Goal: Task Accomplishment & Management: Complete application form

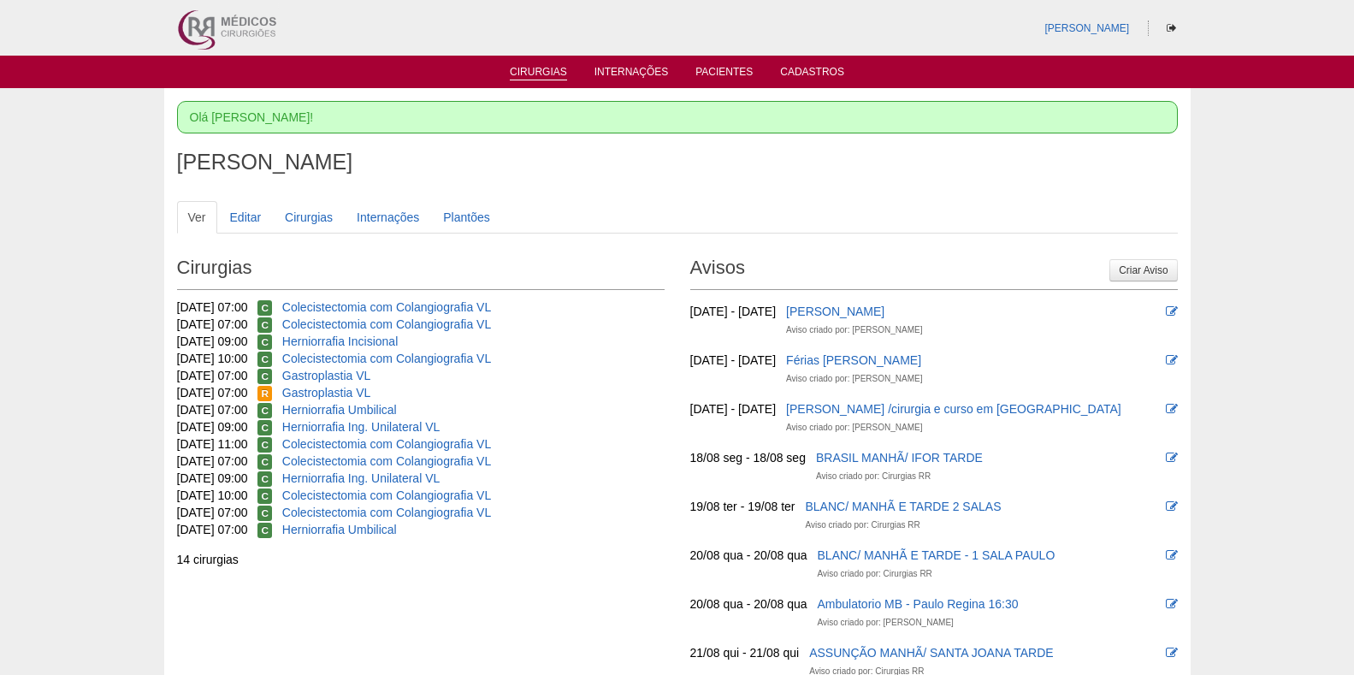
click at [522, 67] on link "Cirurgias" at bounding box center [538, 73] width 57 height 15
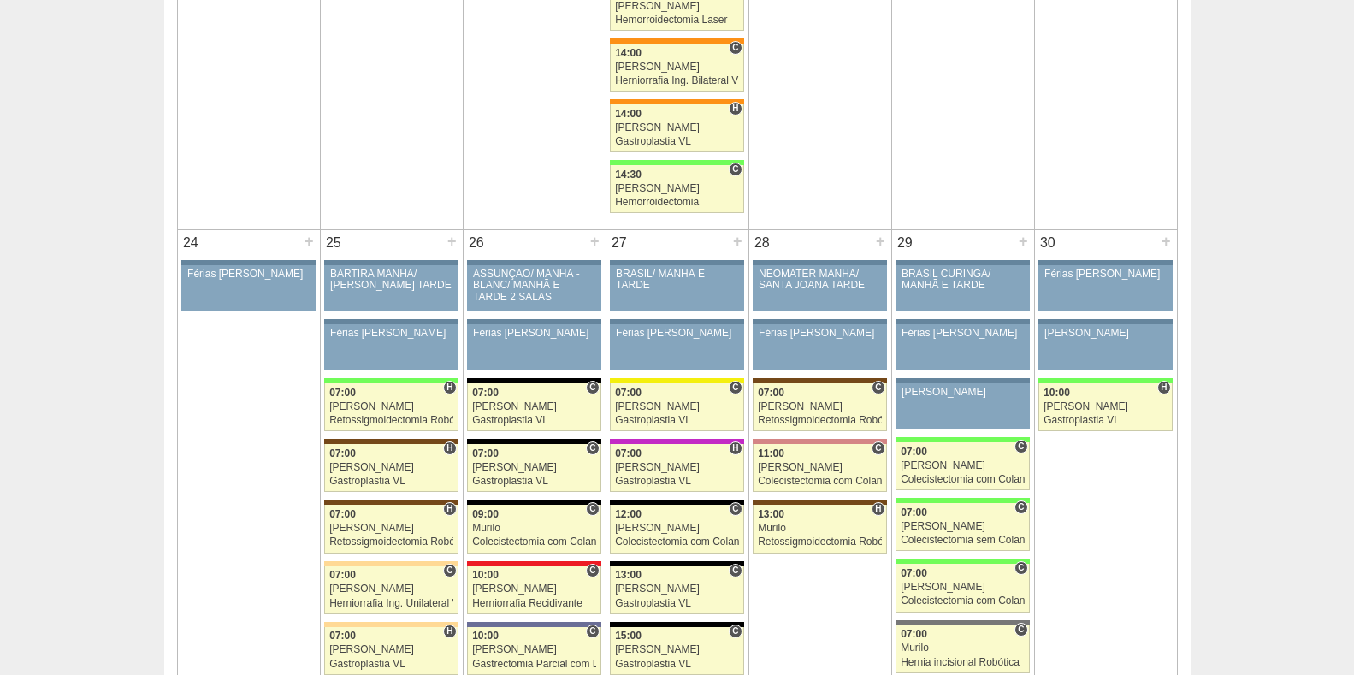
scroll to position [3601, 0]
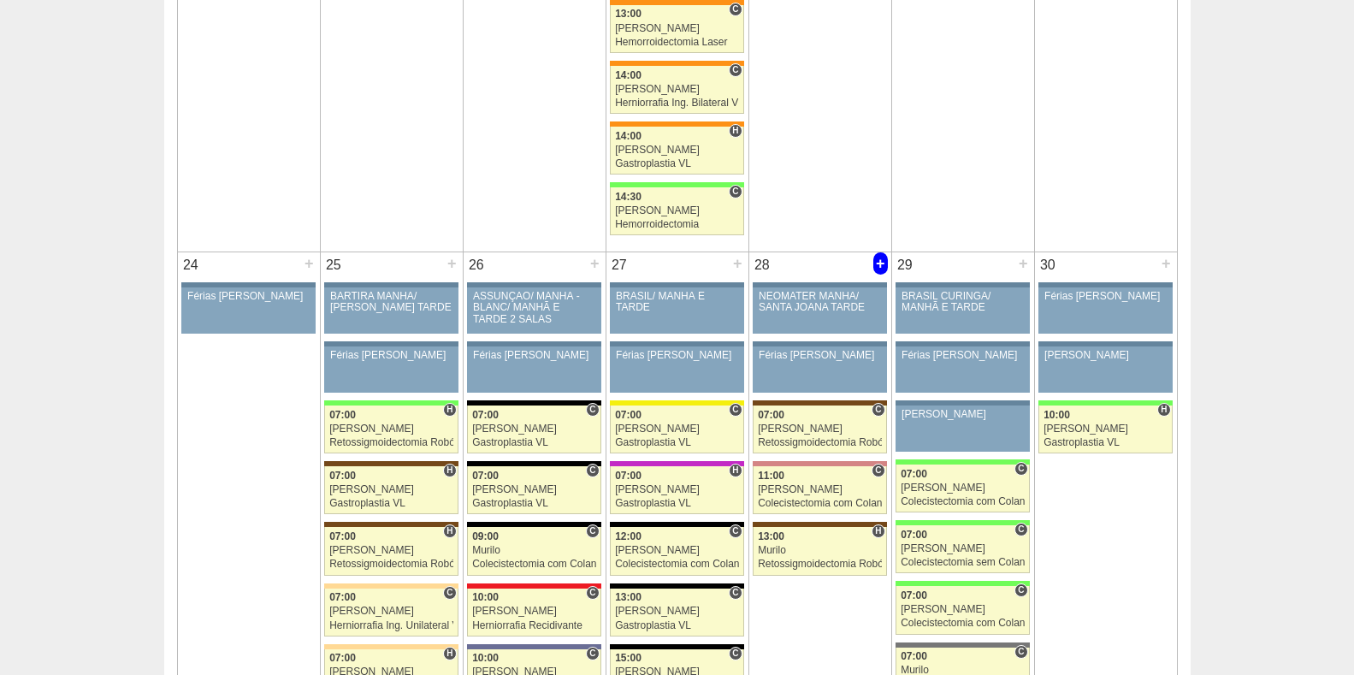
click at [880, 258] on div "+" at bounding box center [880, 263] width 15 height 22
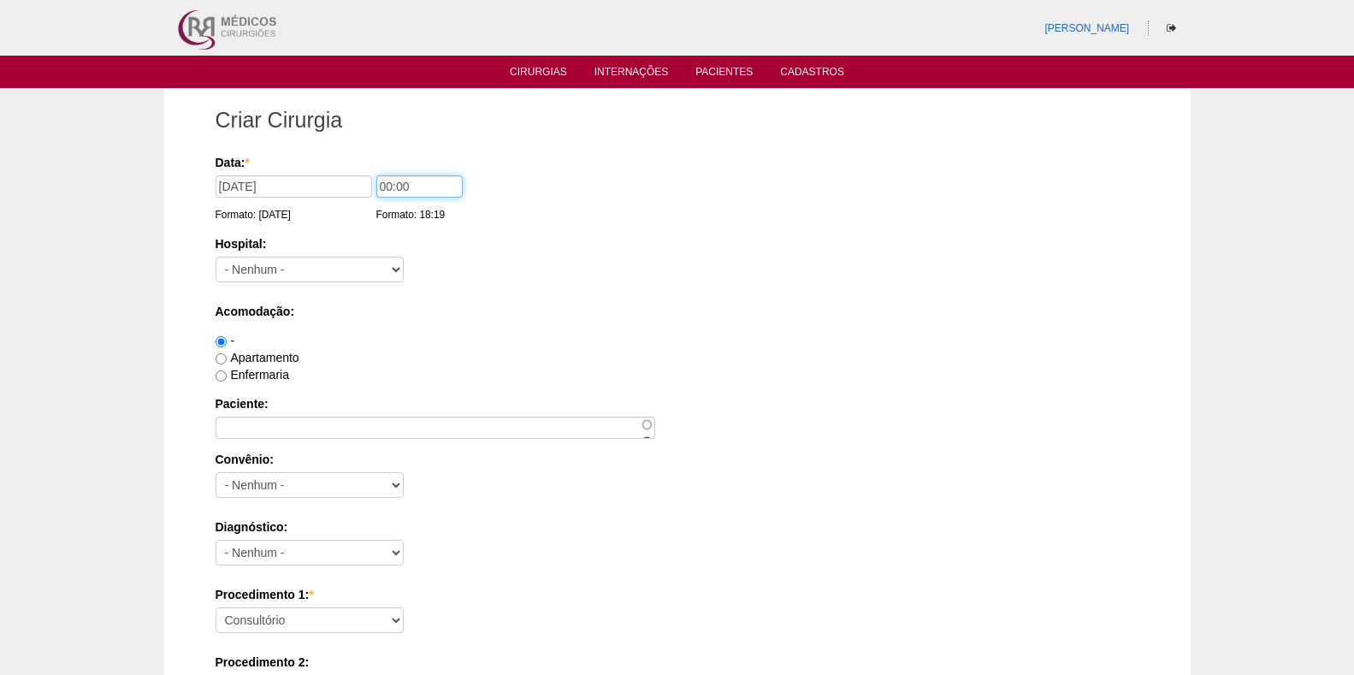
drag, startPoint x: 383, startPoint y: 185, endPoint x: 401, endPoint y: 210, distance: 30.6
click at [388, 183] on input "00:00" at bounding box center [419, 186] width 86 height 22
type input "09:00"
click at [302, 266] on select "- Nenhum - 9 de Julho Albert Einstein Alvorada América Assunção Bartira Benefic…" at bounding box center [310, 270] width 188 height 26
select select "56"
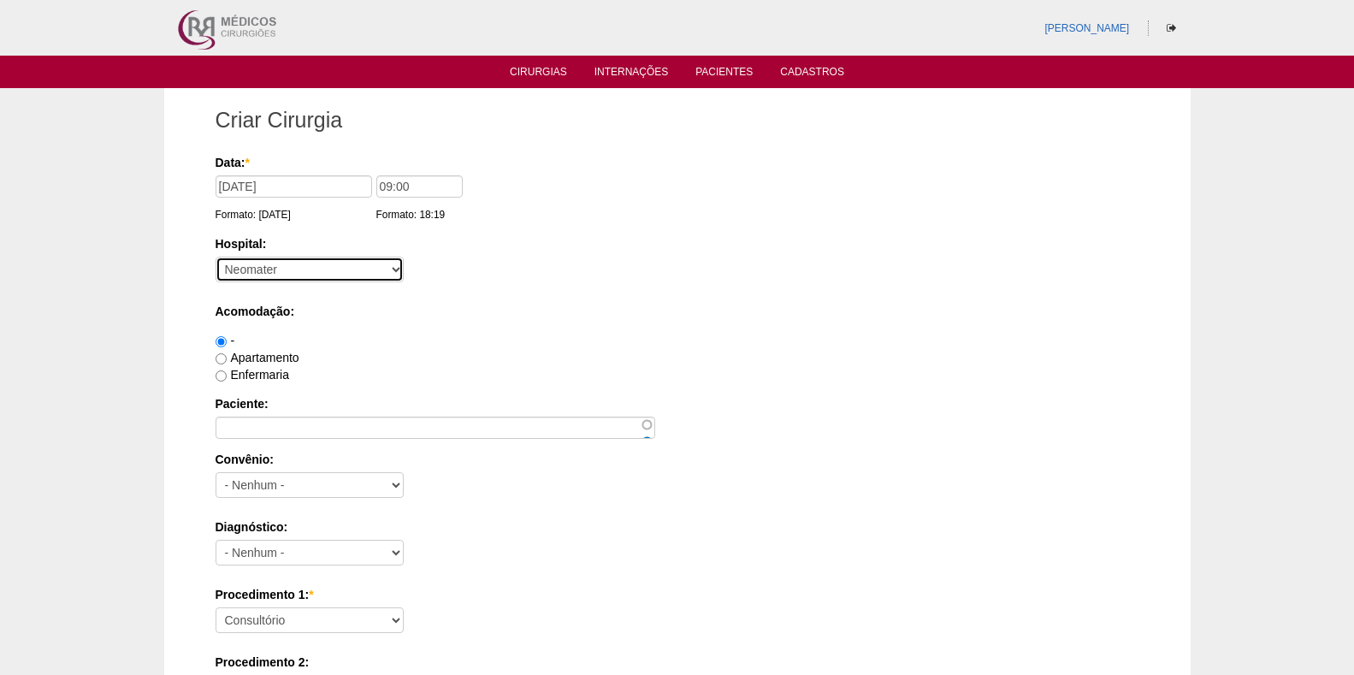
click at [216, 257] on select "- Nenhum - 9 de Julho Albert Einstein Alvorada América Assunção Bartira Benefic…" at bounding box center [310, 270] width 188 height 26
click at [252, 369] on label "Enfermaria" at bounding box center [253, 375] width 74 height 14
click at [227, 370] on input "Enfermaria" at bounding box center [221, 375] width 11 height 11
radio input "true"
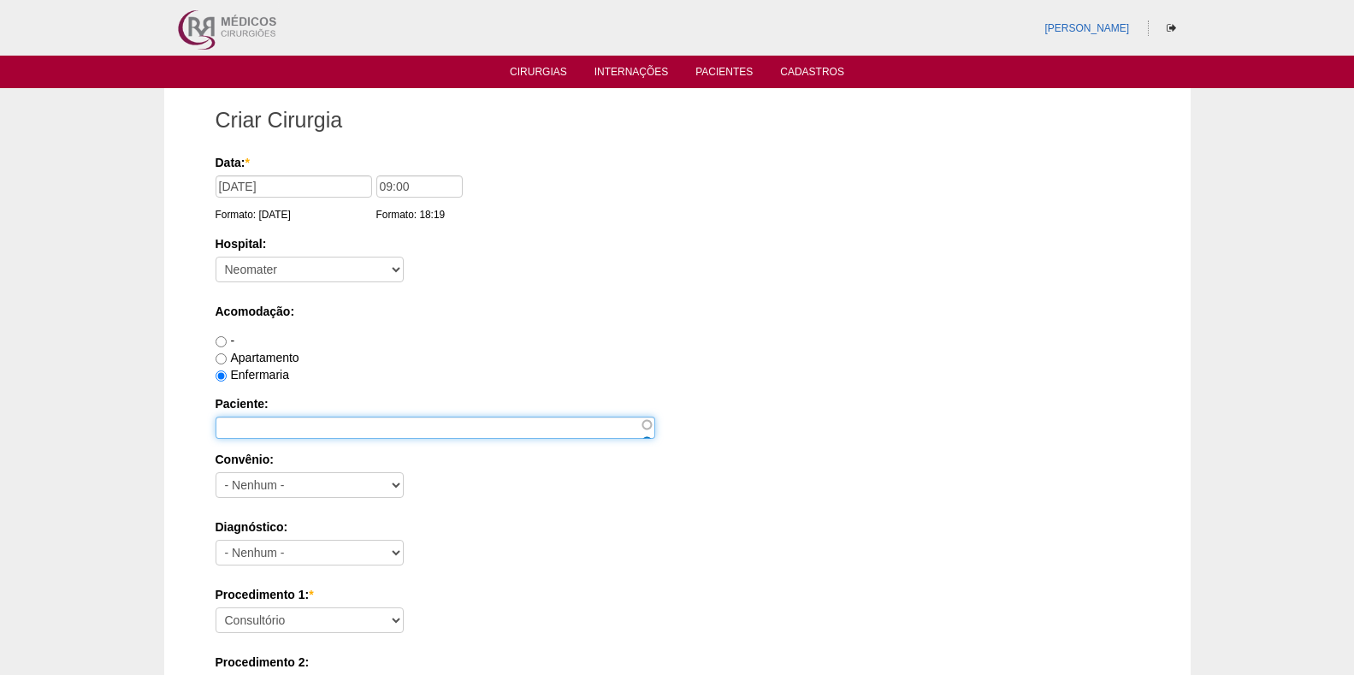
click at [257, 432] on input "Paciente:" at bounding box center [436, 428] width 440 height 22
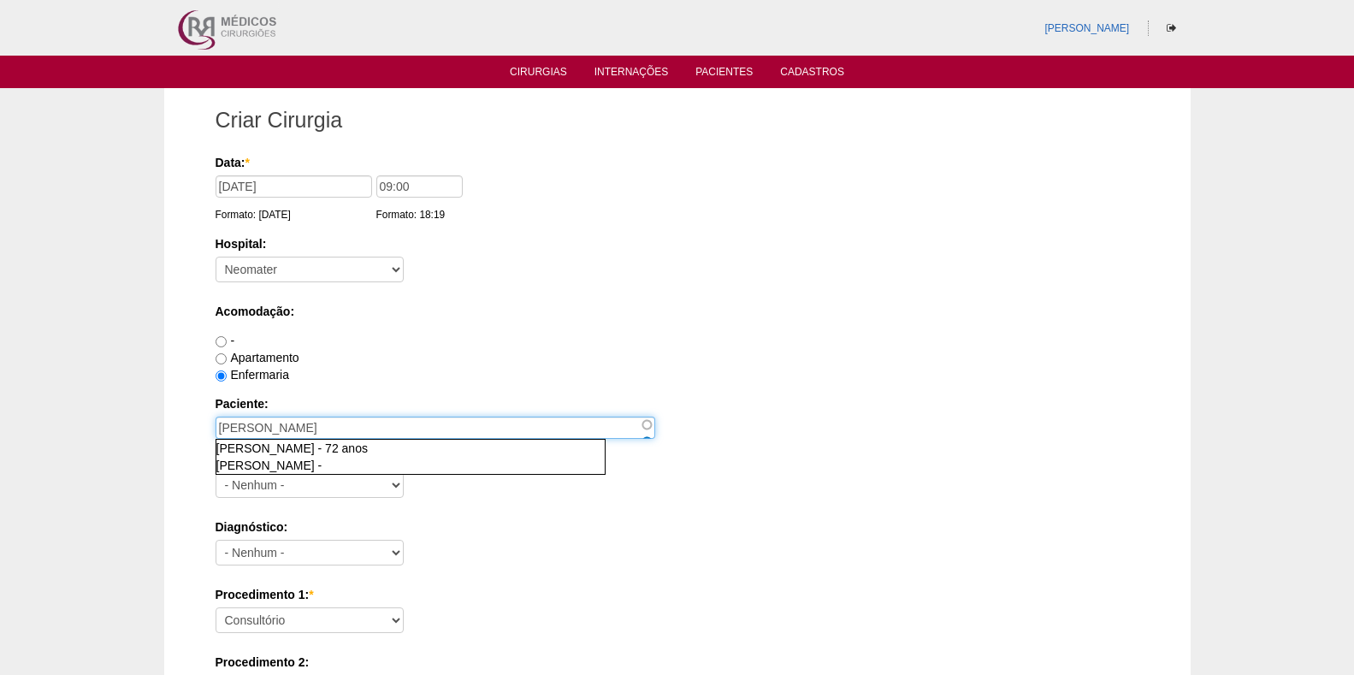
type input "Maria Jose da Silva"
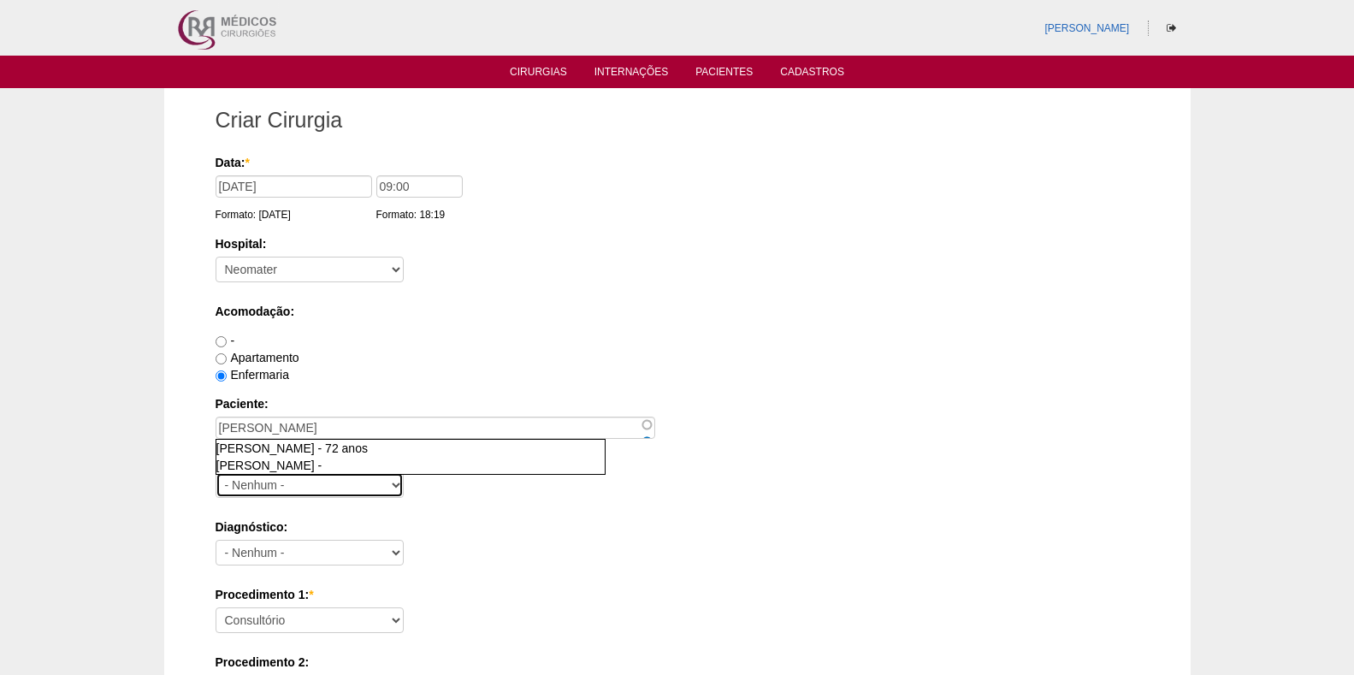
click at [343, 486] on select "- Nenhum - Abet Afresp Allianz Amil Blue Life Caasp Cabesp Caixa de Pensões Car…" at bounding box center [310, 485] width 188 height 26
select select "9803"
click at [216, 472] on select "- Nenhum - Abet Afresp Allianz Amil Blue Life Caasp Cabesp Caixa de Pensões Car…" at bounding box center [310, 485] width 188 height 26
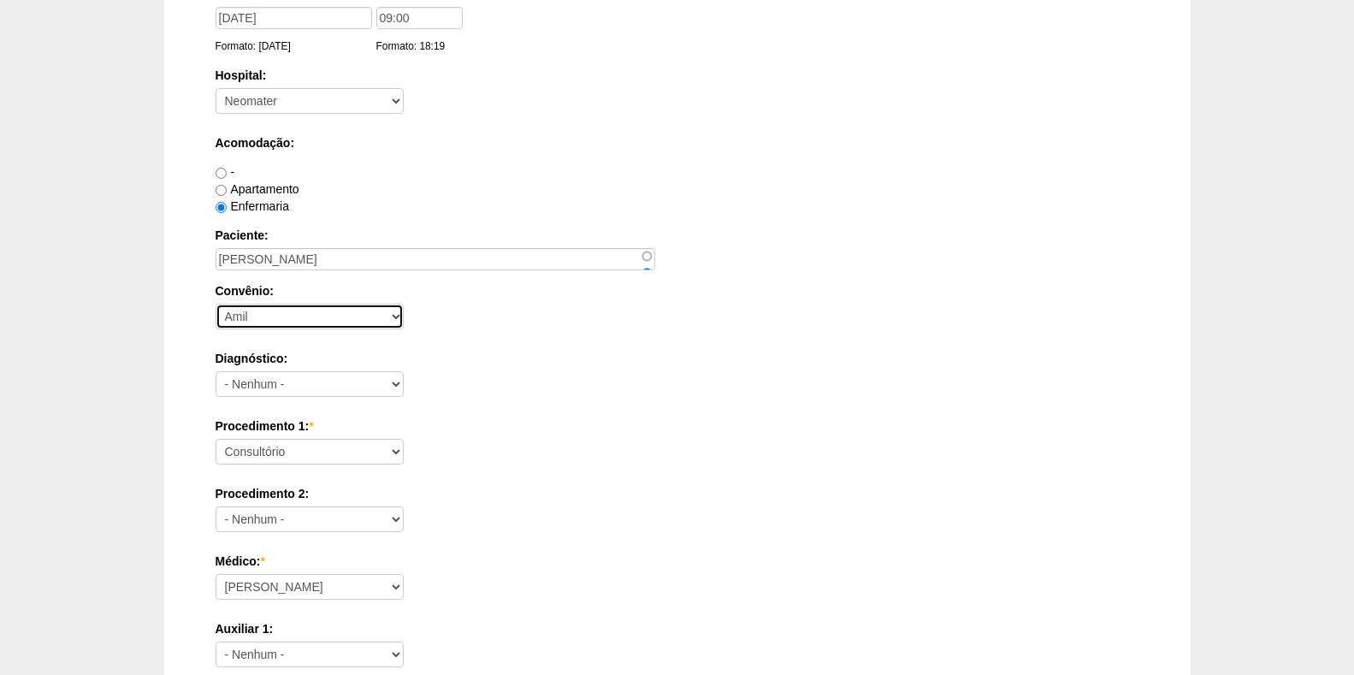
scroll to position [171, 0]
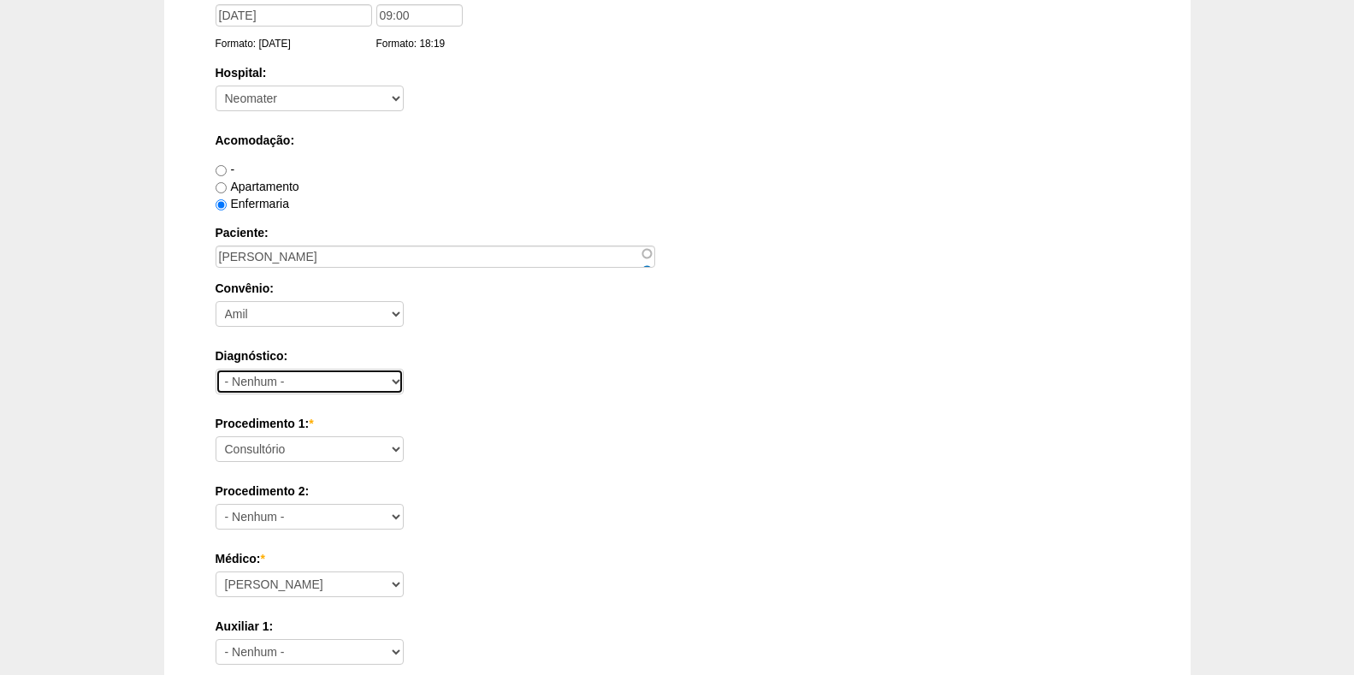
click at [364, 379] on select "- Nenhum - Abdome Agudo Abscesso Hepático Abscesso Perianal Abscesso Peritoneal…" at bounding box center [310, 382] width 188 height 26
select select "3741"
click at [216, 369] on select "- Nenhum - Abdome Agudo Abscesso Hepático Abscesso Perianal Abscesso Peritoneal…" at bounding box center [310, 382] width 188 height 26
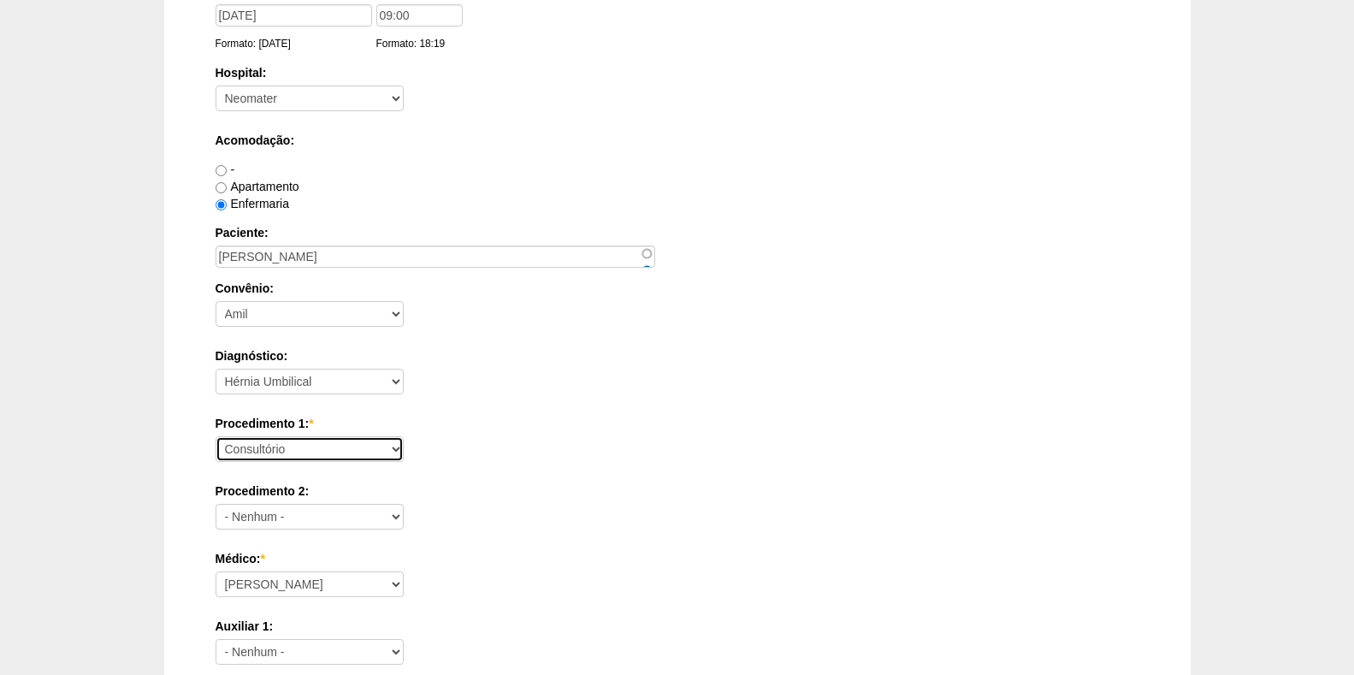
click at [290, 442] on select "Consultório Abscesso Hepático - Drenagem Abscesso perianal Amputação Abdômino P…" at bounding box center [310, 449] width 188 height 26
select select "3740"
click at [216, 436] on select "Consultório Abscesso Hepático - Drenagem Abscesso perianal Amputação Abdômino P…" at bounding box center [310, 449] width 188 height 26
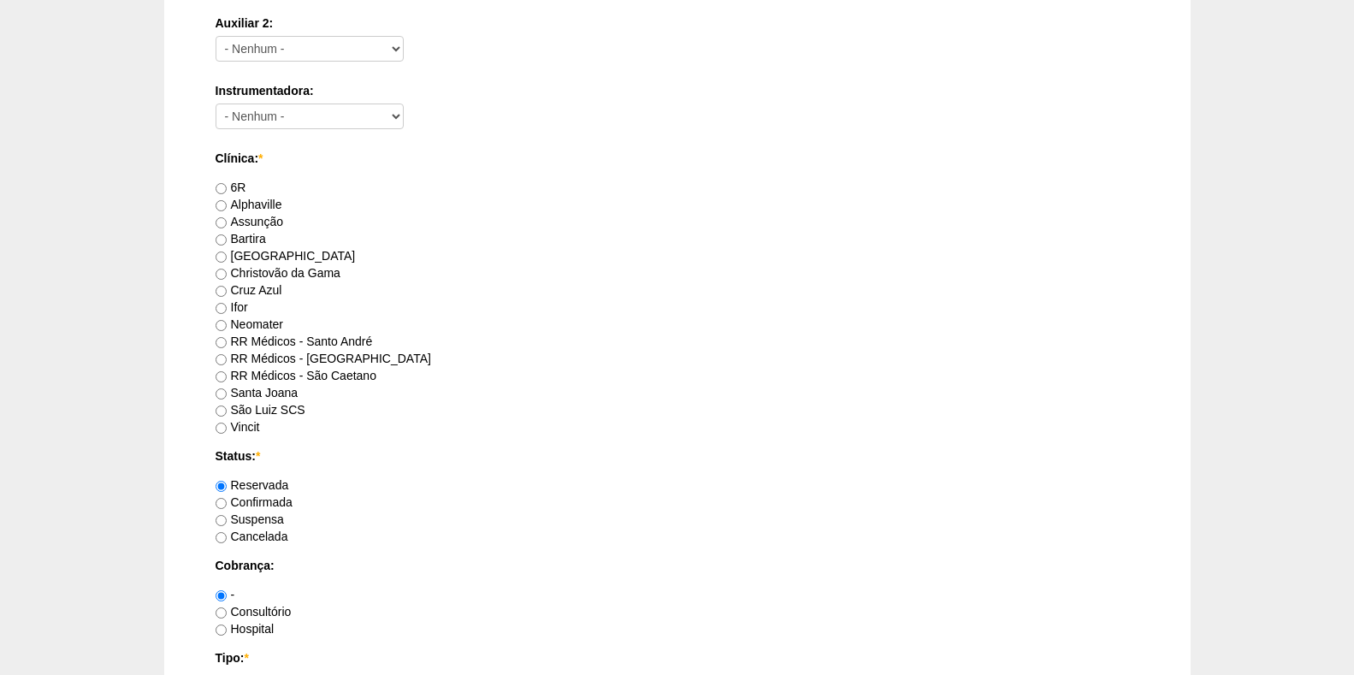
scroll to position [941, 0]
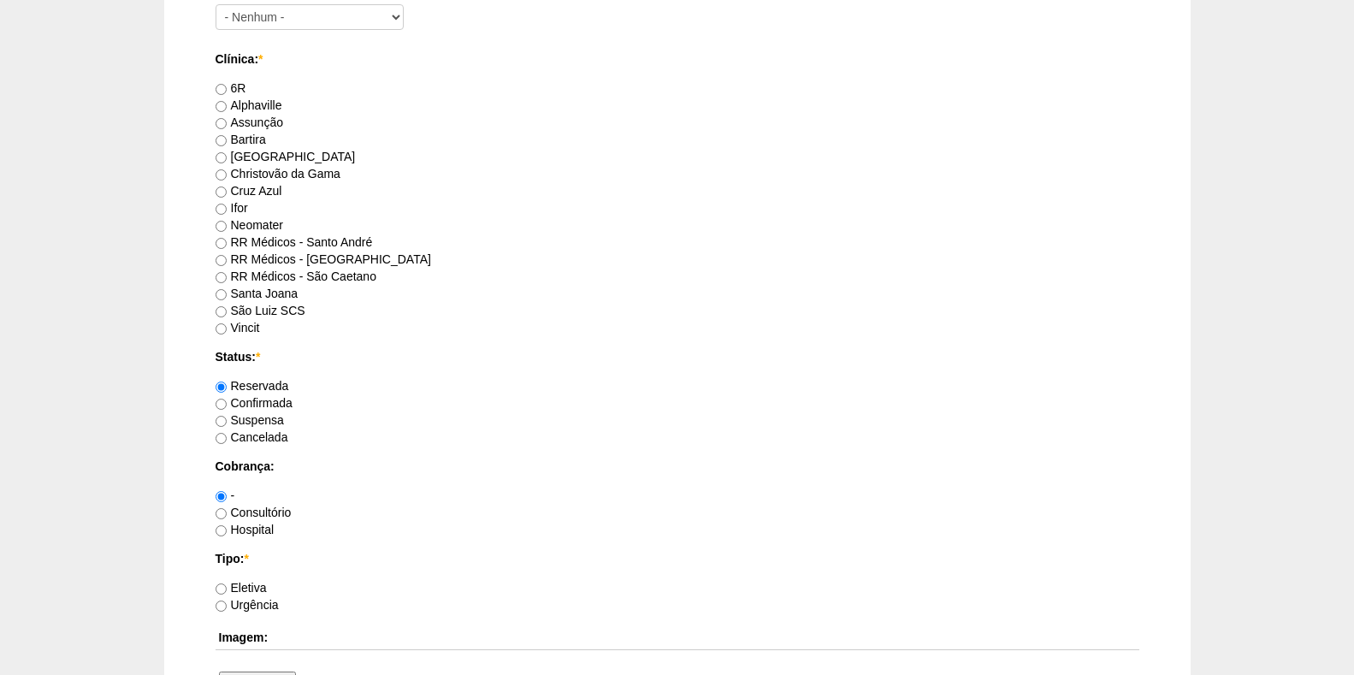
click at [246, 222] on label "Neomater" at bounding box center [250, 225] width 68 height 14
click at [227, 222] on input "Neomater" at bounding box center [221, 226] width 11 height 11
radio input "true"
click at [251, 527] on label "Hospital" at bounding box center [245, 530] width 59 height 14
click at [227, 527] on input "Hospital" at bounding box center [221, 530] width 11 height 11
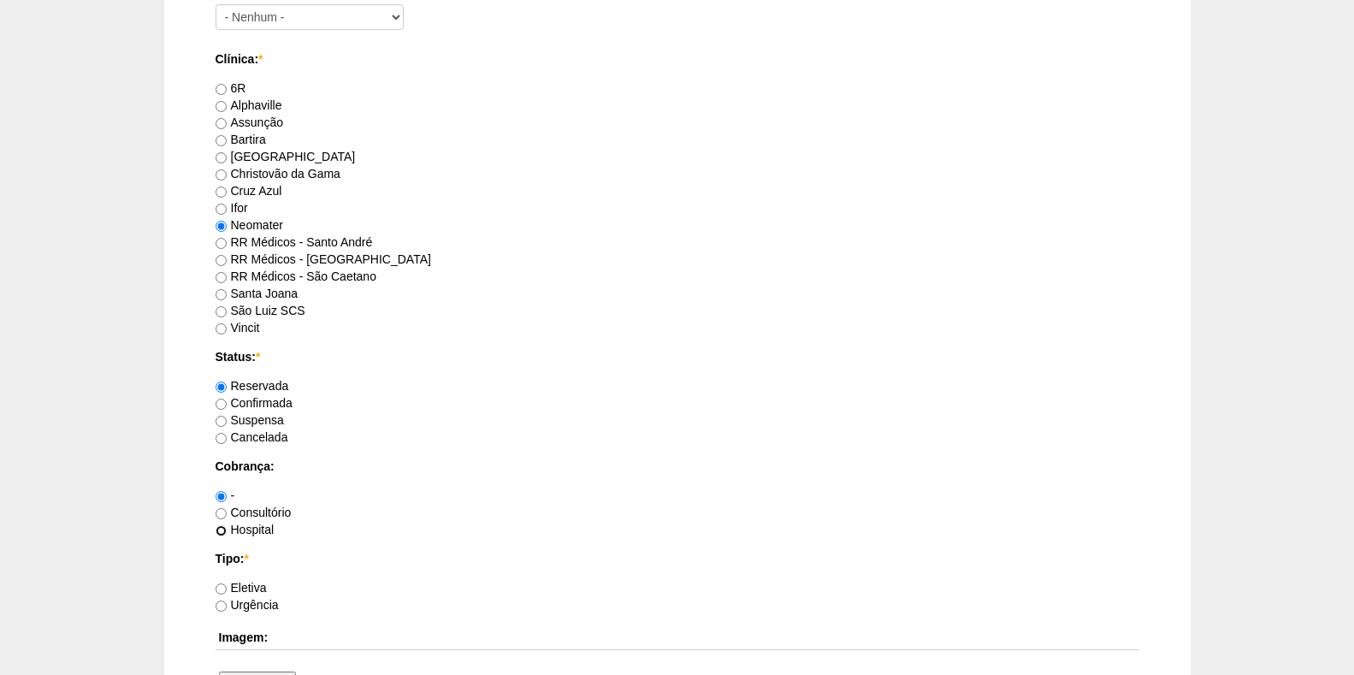
radio input "true"
click at [262, 582] on label "Eletiva" at bounding box center [241, 588] width 51 height 14
click at [227, 583] on input "Eletiva" at bounding box center [221, 588] width 11 height 11
radio input "true"
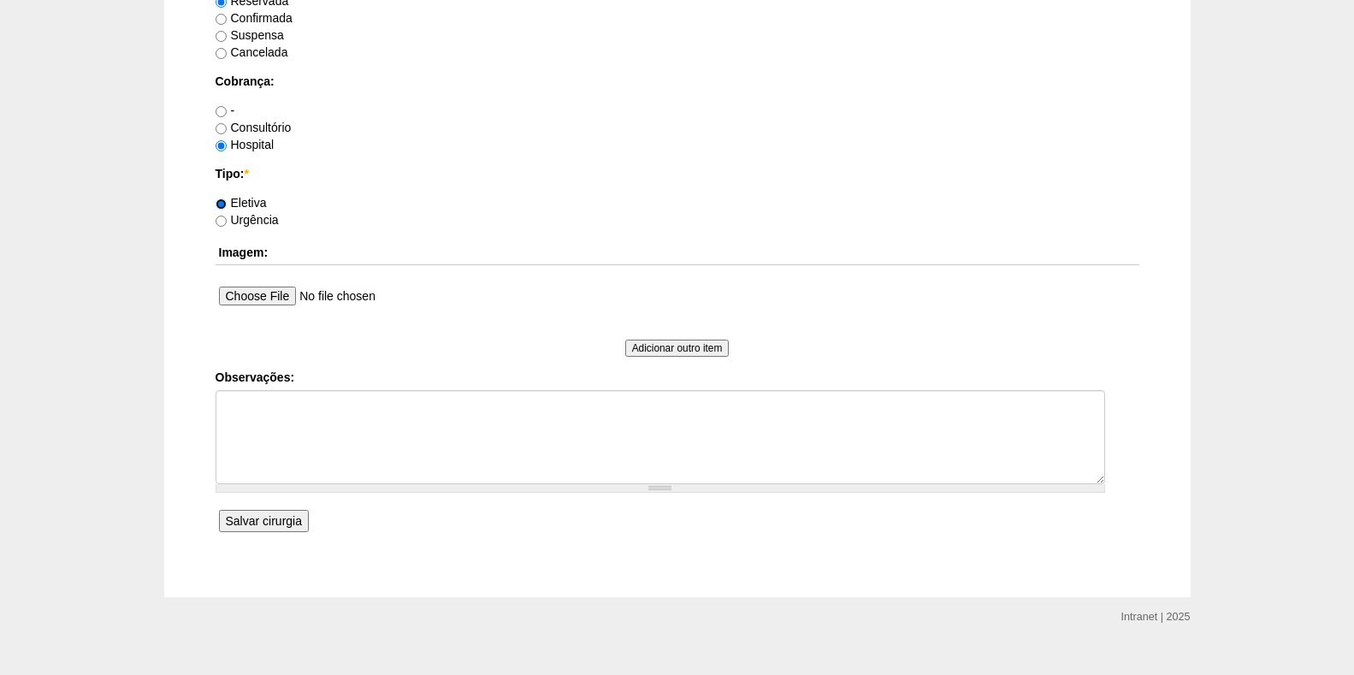
scroll to position [1351, 0]
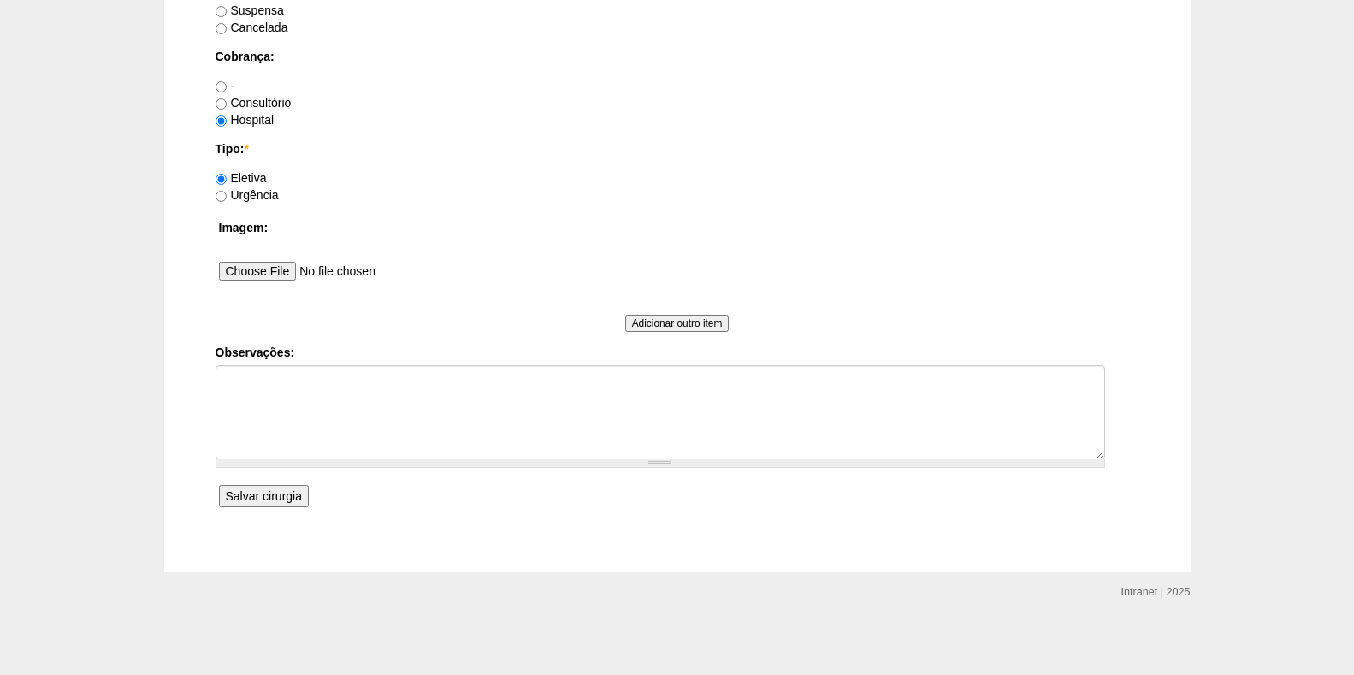
click at [283, 491] on input "Salvar cirurgia" at bounding box center [264, 496] width 90 height 22
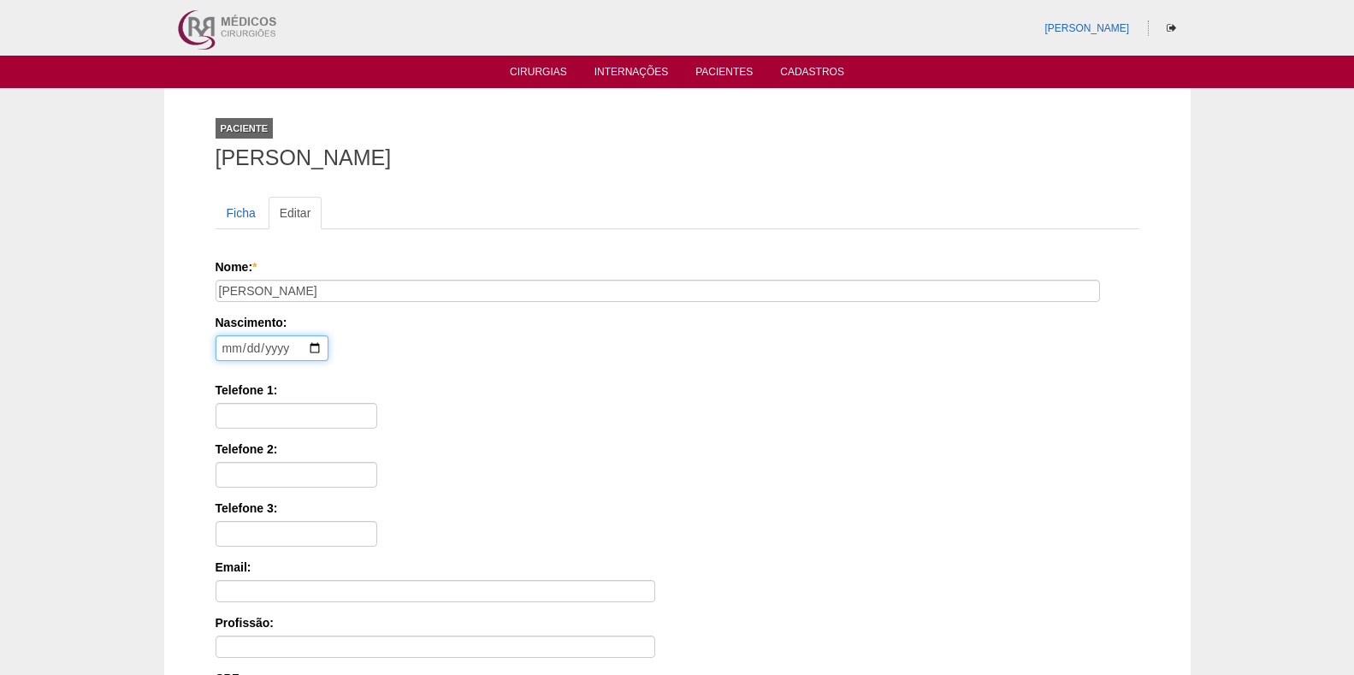
click at [230, 346] on input "date" at bounding box center [272, 348] width 113 height 26
type input "1954-01-10"
click at [261, 408] on input "Telefone 1:" at bounding box center [297, 416] width 162 height 26
click at [267, 415] on input "11 956708671" at bounding box center [297, 416] width 162 height 26
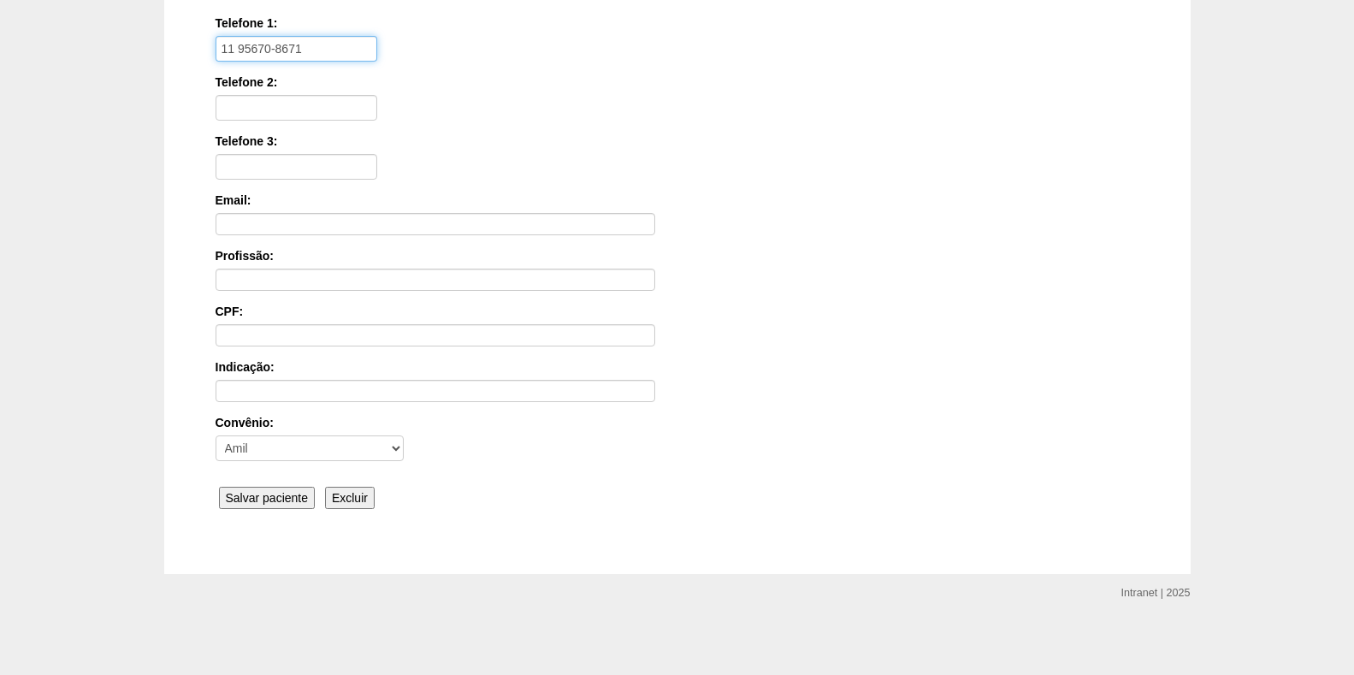
scroll to position [369, 0]
type input "11 95670-8671"
click at [267, 497] on input "Salvar paciente" at bounding box center [267, 496] width 97 height 22
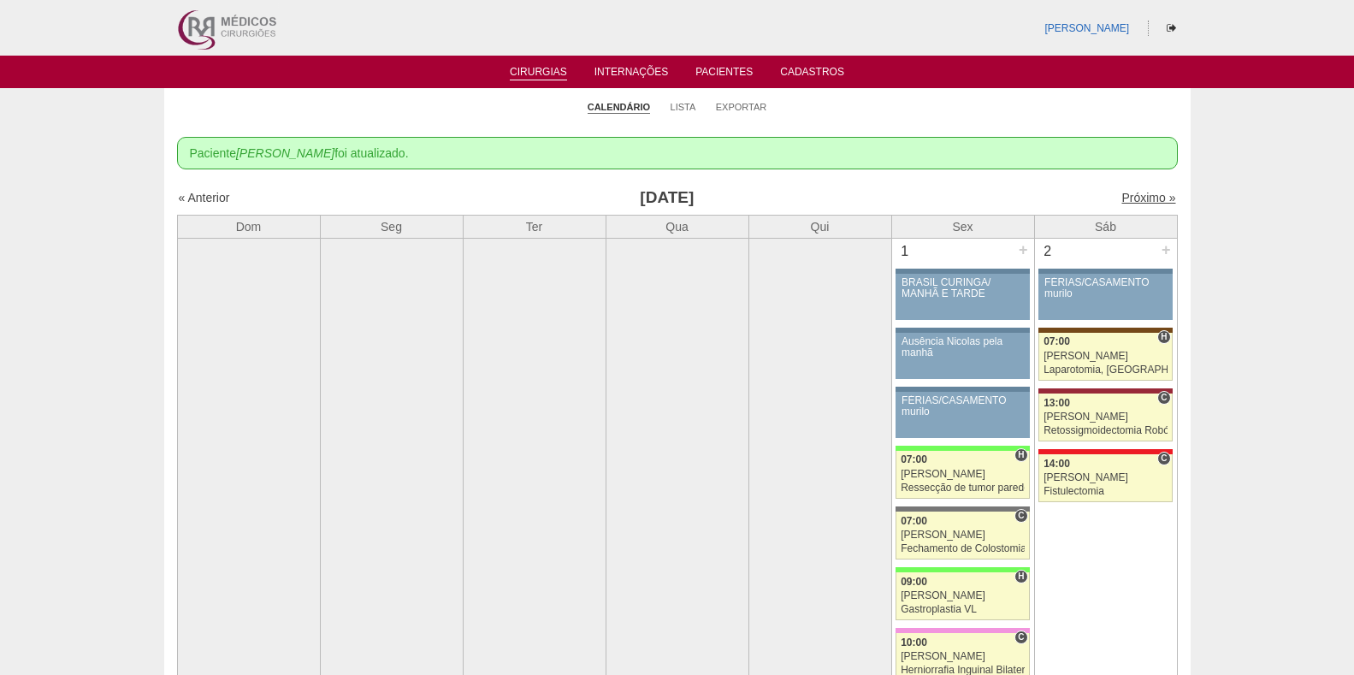
click at [1124, 192] on link "Próximo »" at bounding box center [1149, 198] width 54 height 14
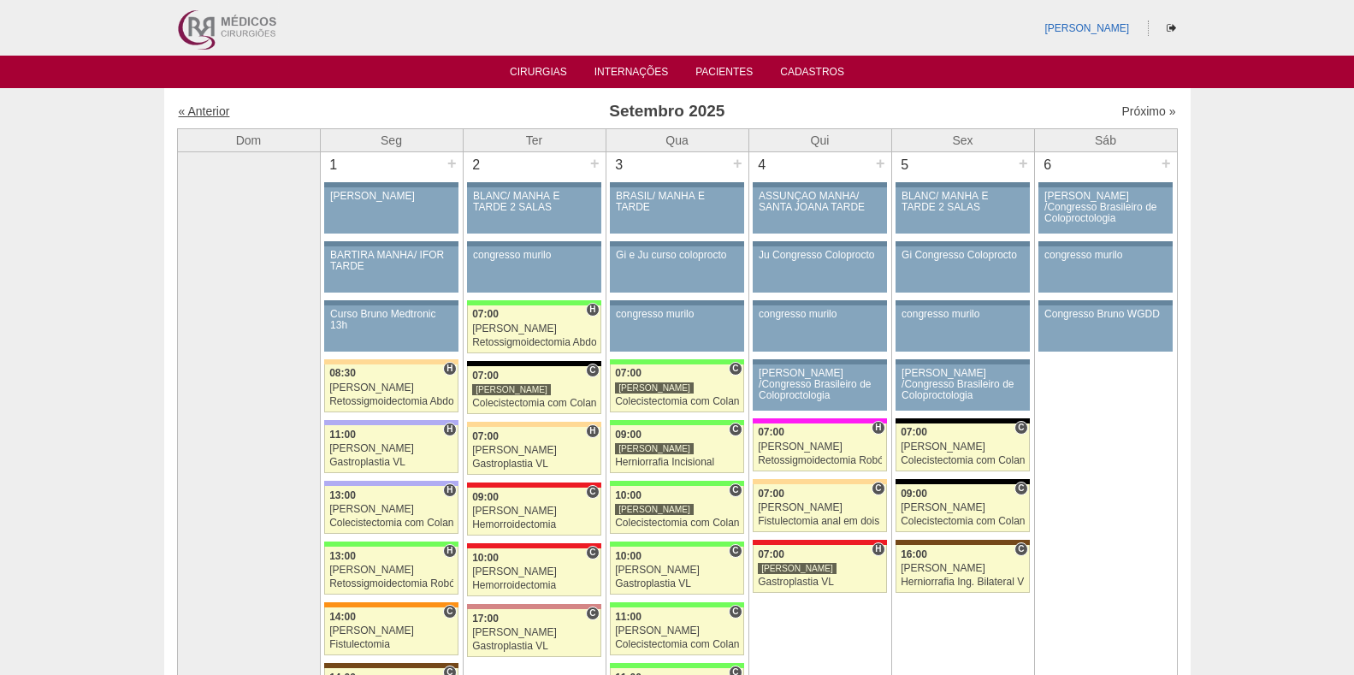
click at [202, 106] on link "« Anterior" at bounding box center [204, 111] width 51 height 14
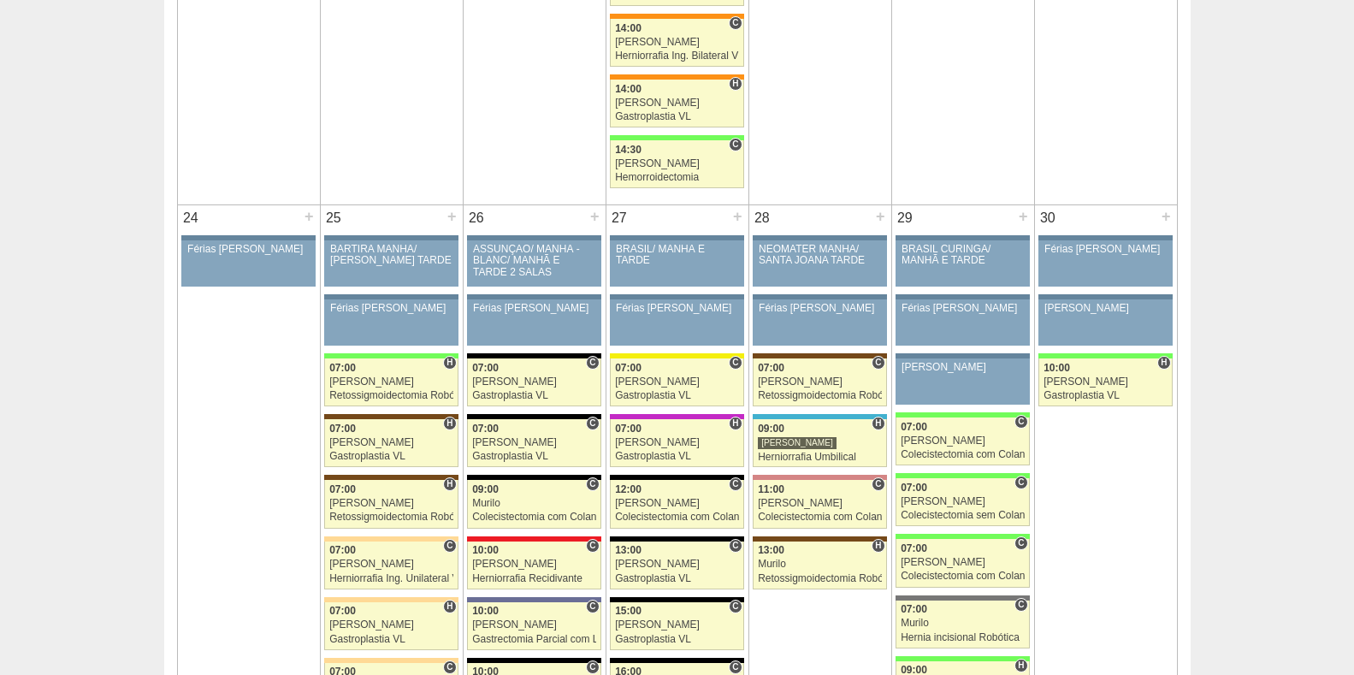
scroll to position [3679, 0]
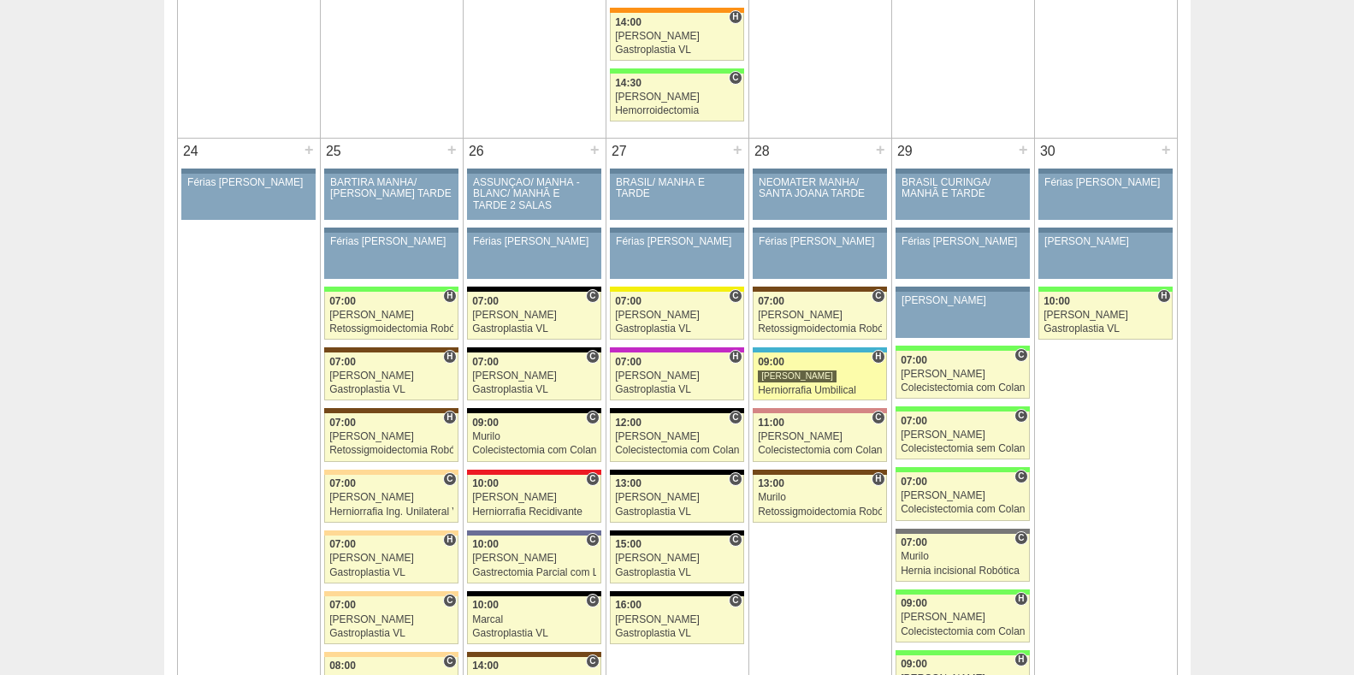
click at [837, 365] on div "09:00" at bounding box center [820, 362] width 124 height 11
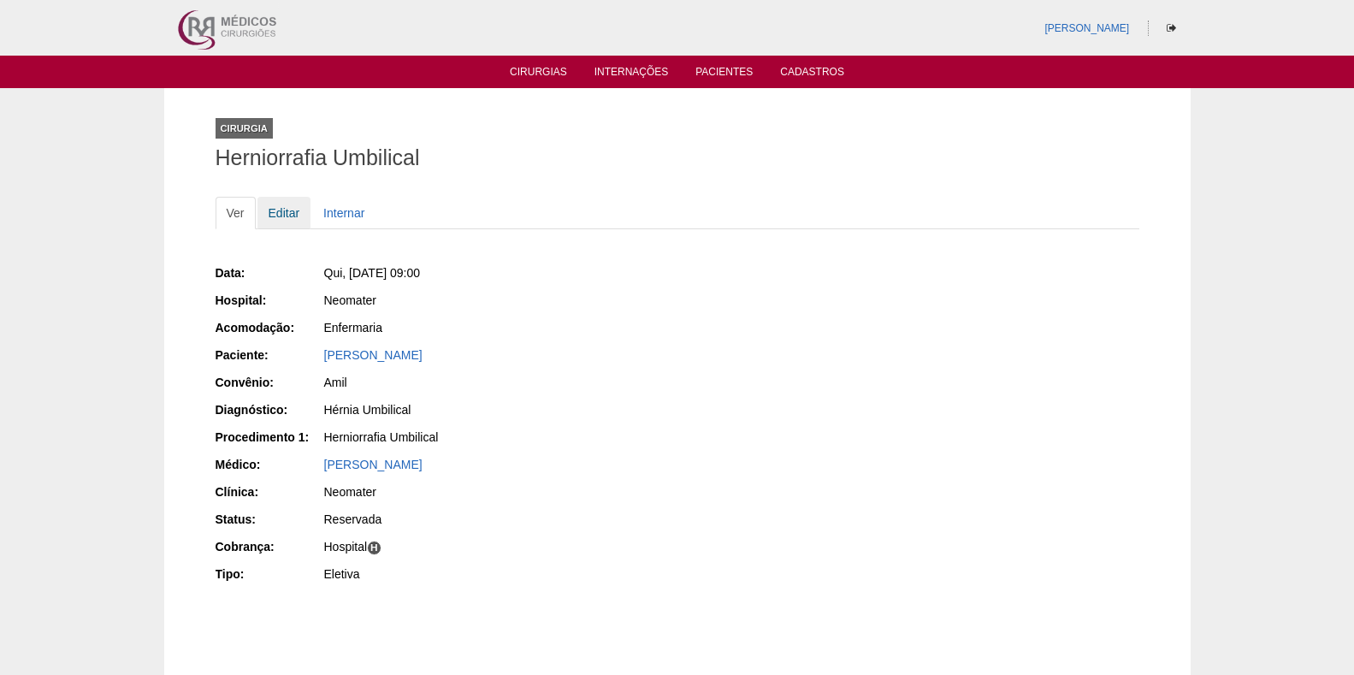
click at [275, 204] on link "Editar" at bounding box center [285, 213] width 54 height 33
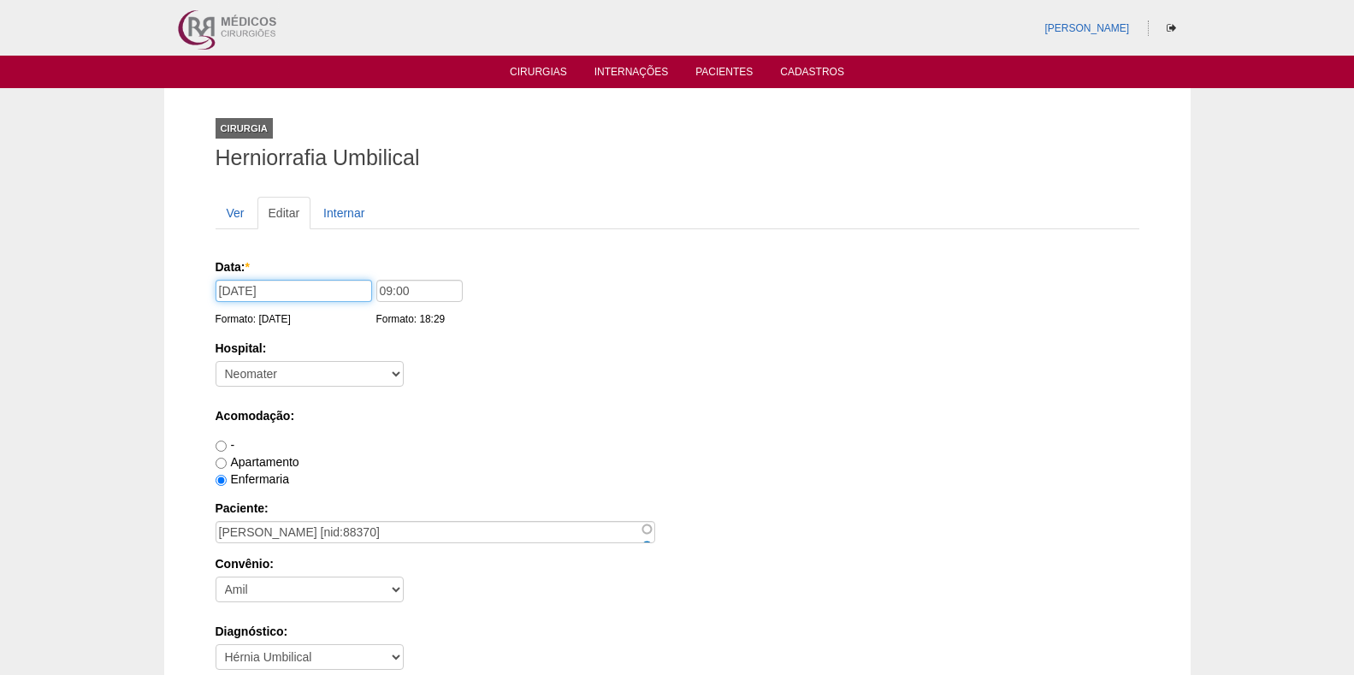
click at [352, 292] on input "[DATE]" at bounding box center [294, 291] width 157 height 22
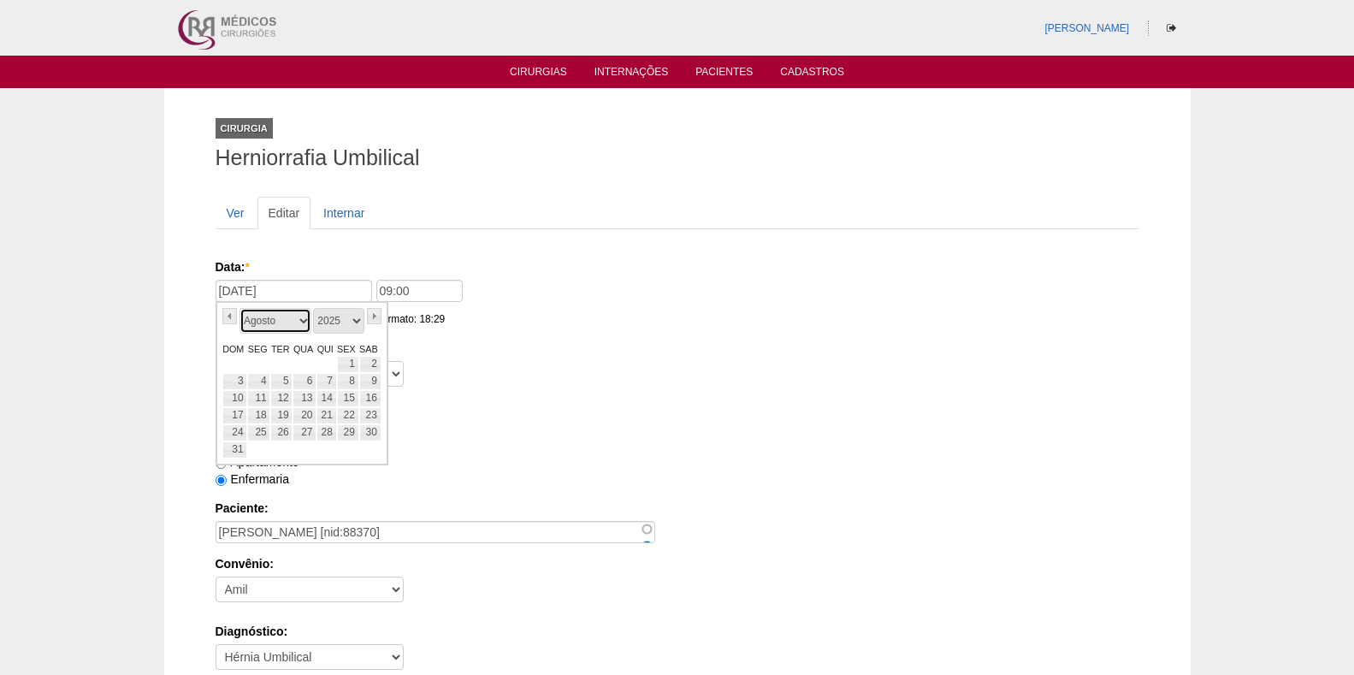
click at [303, 317] on select "Janeiro Fevereiro Março Abril Maio Junho Julho Agosto Setembro Outubro Novembro…" at bounding box center [276, 321] width 72 height 26
click at [326, 412] on link "25" at bounding box center [327, 415] width 20 height 17
type input "25/09/2025"
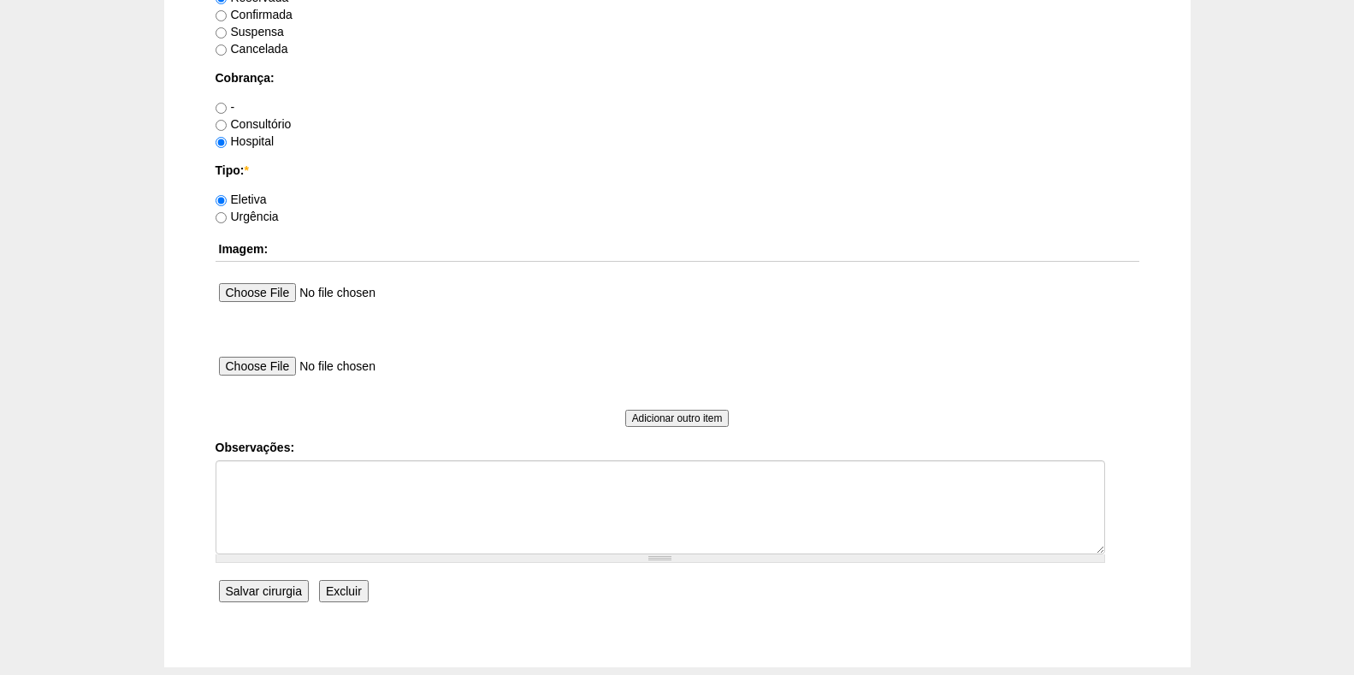
scroll to position [1529, 0]
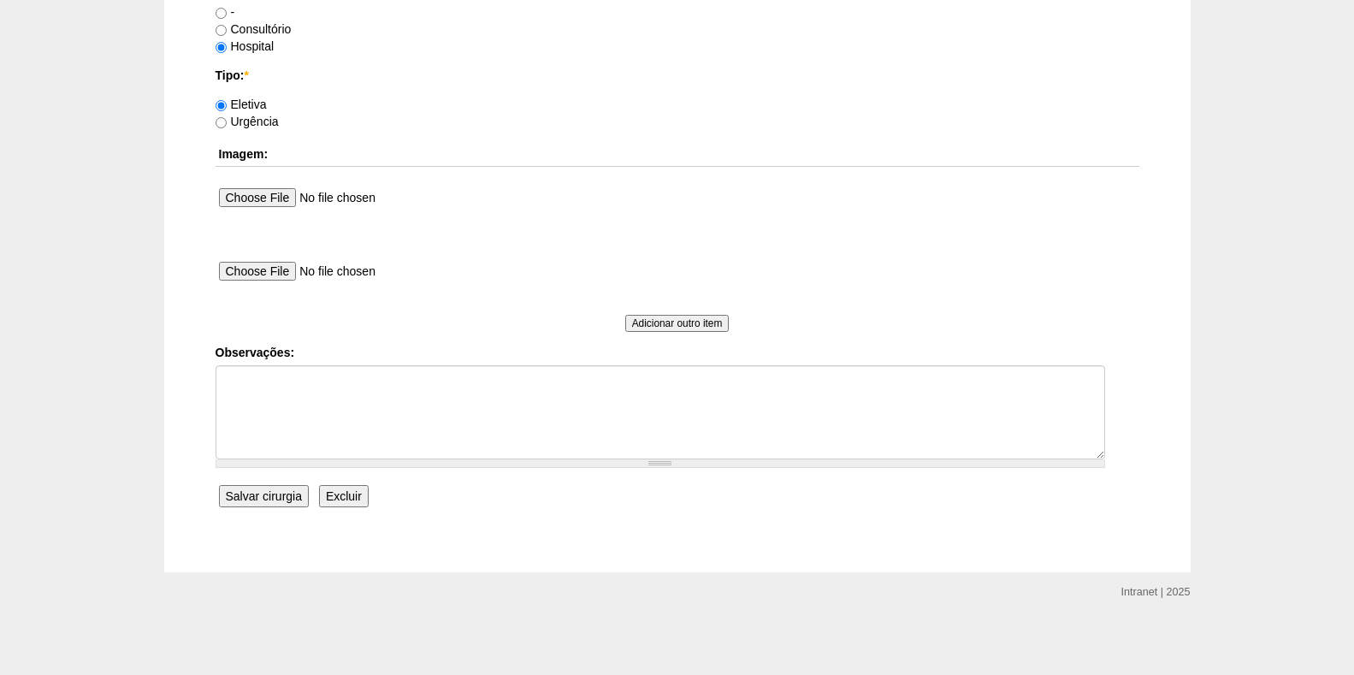
click at [252, 494] on input "Salvar cirurgia" at bounding box center [264, 496] width 90 height 22
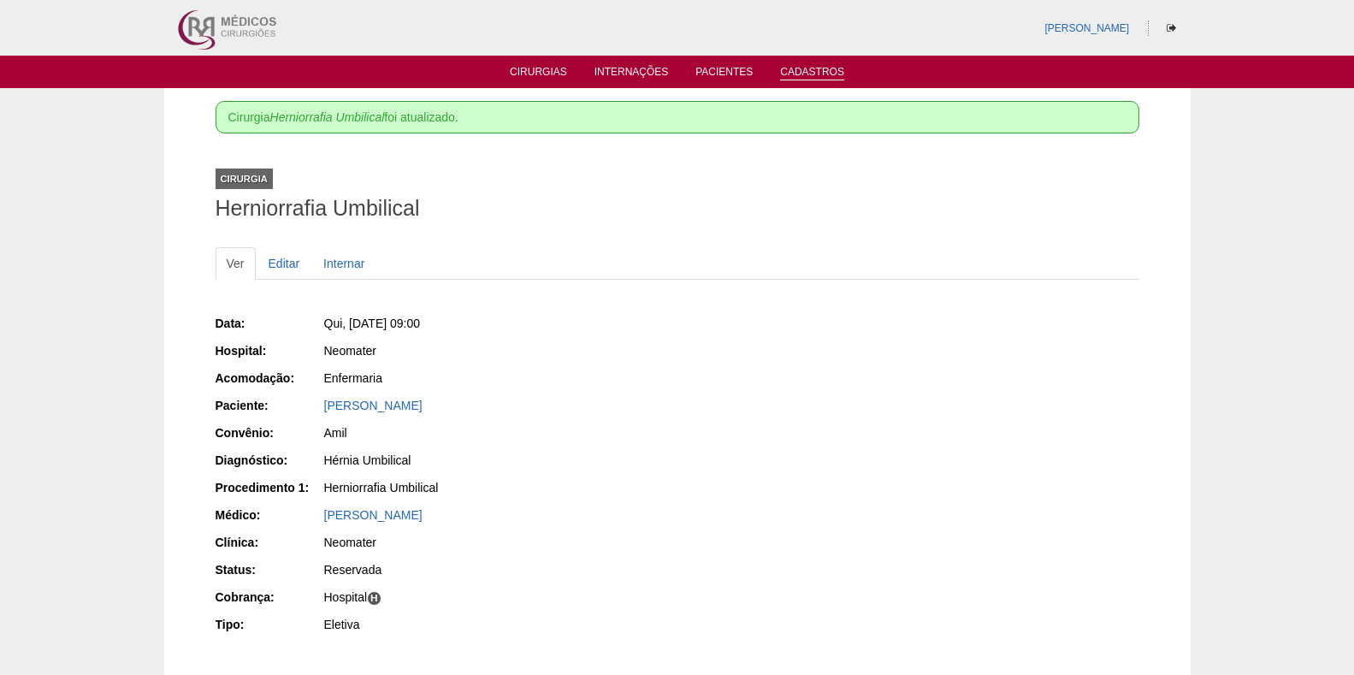
click at [802, 71] on link "Cadastros" at bounding box center [812, 73] width 64 height 15
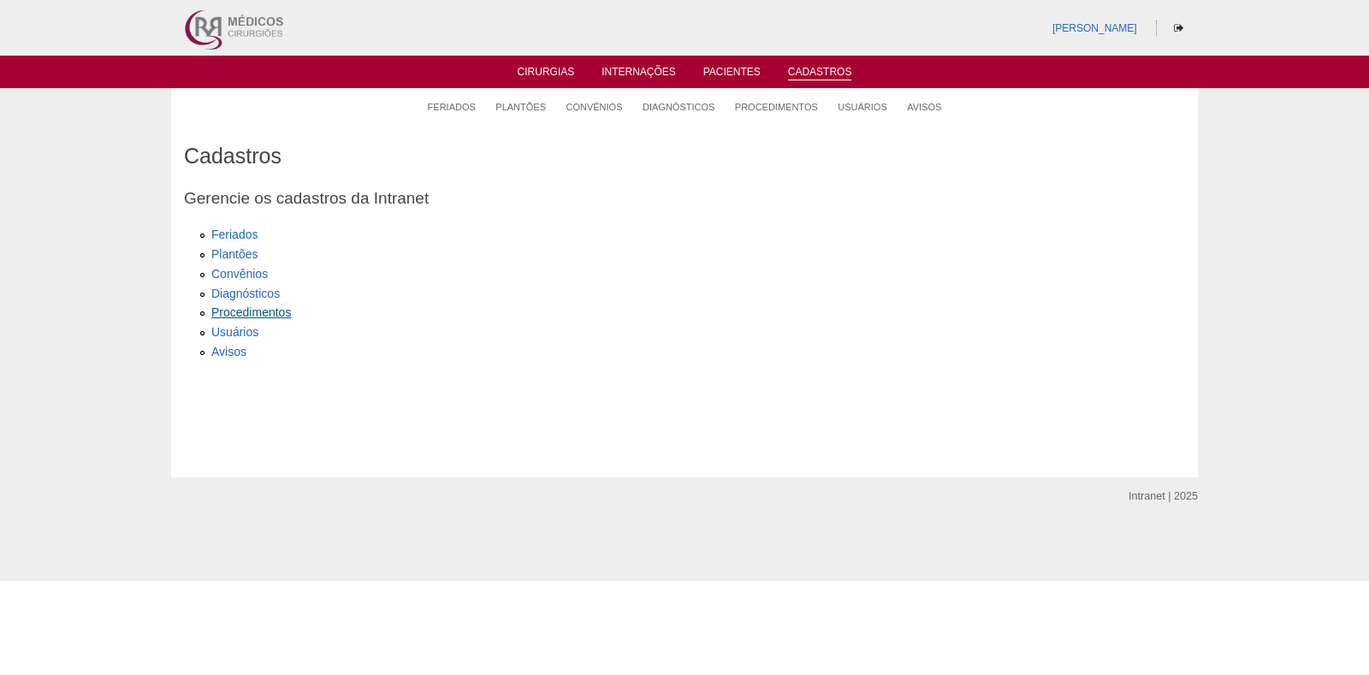
click at [225, 308] on link "Procedimentos" at bounding box center [251, 312] width 80 height 14
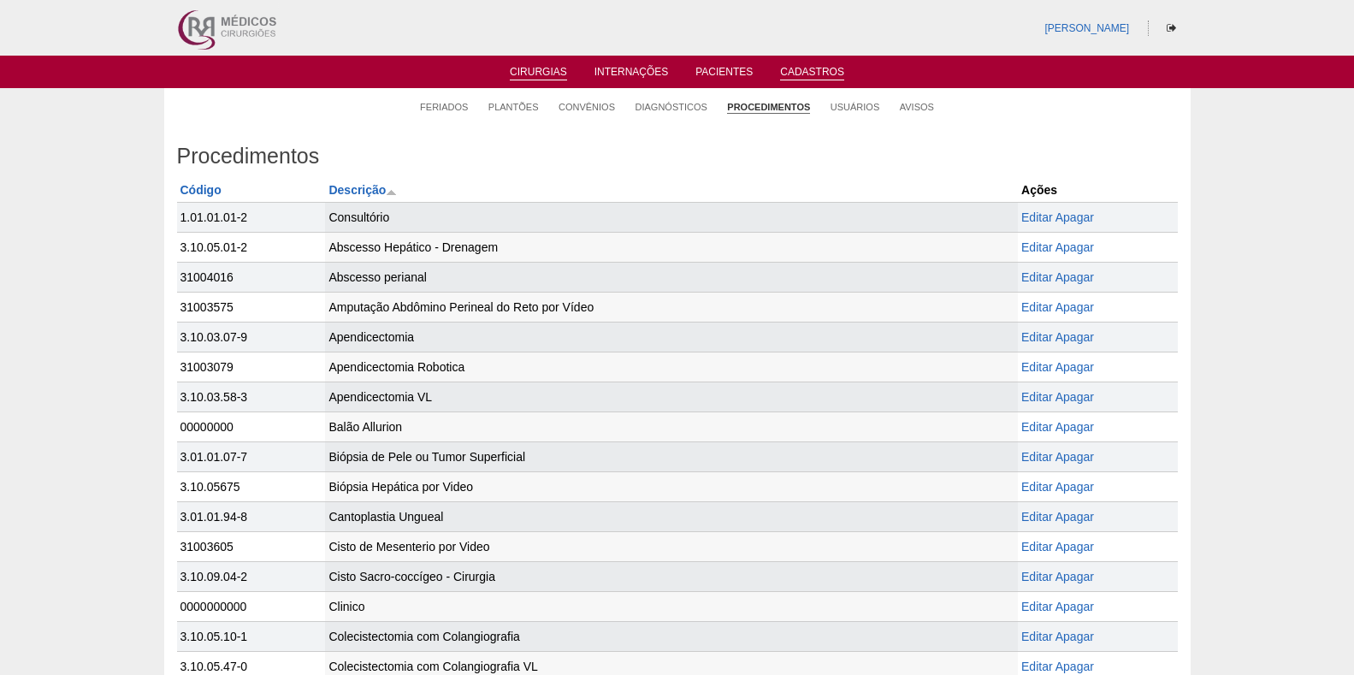
click at [531, 67] on link "Cirurgias" at bounding box center [538, 73] width 57 height 15
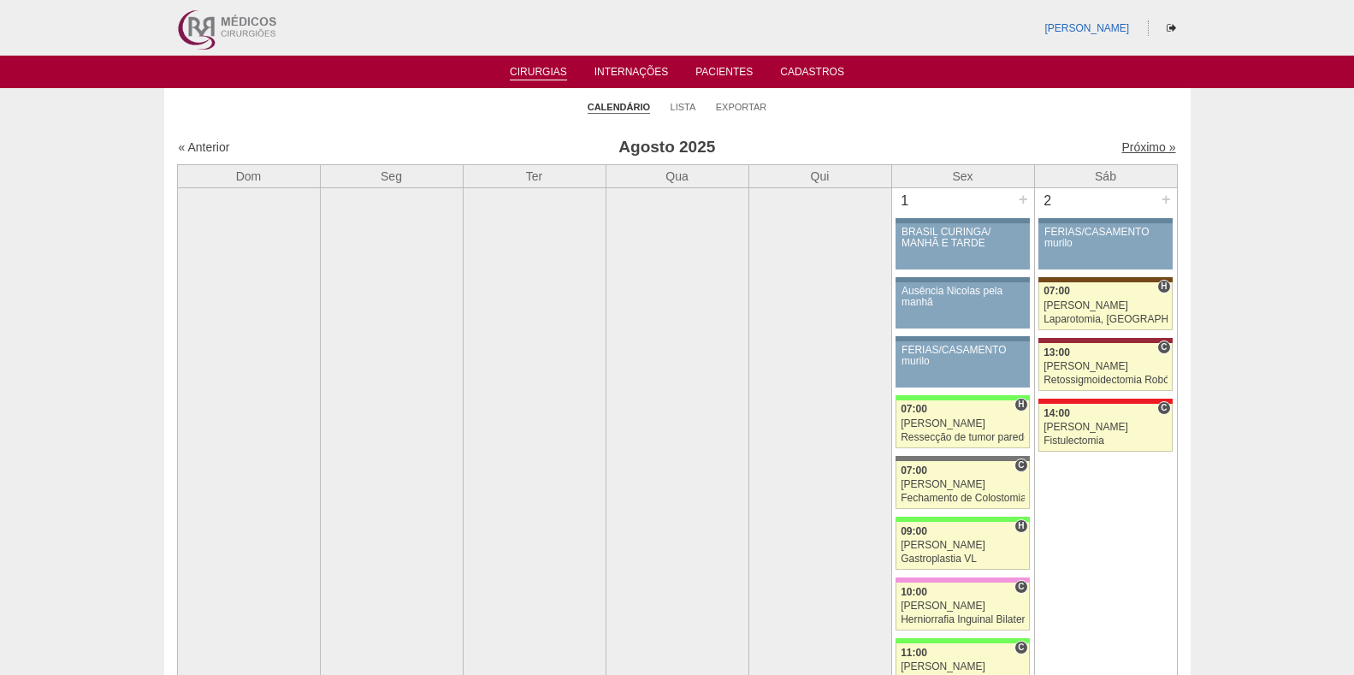
click at [1128, 145] on link "Próximo »" at bounding box center [1149, 147] width 54 height 14
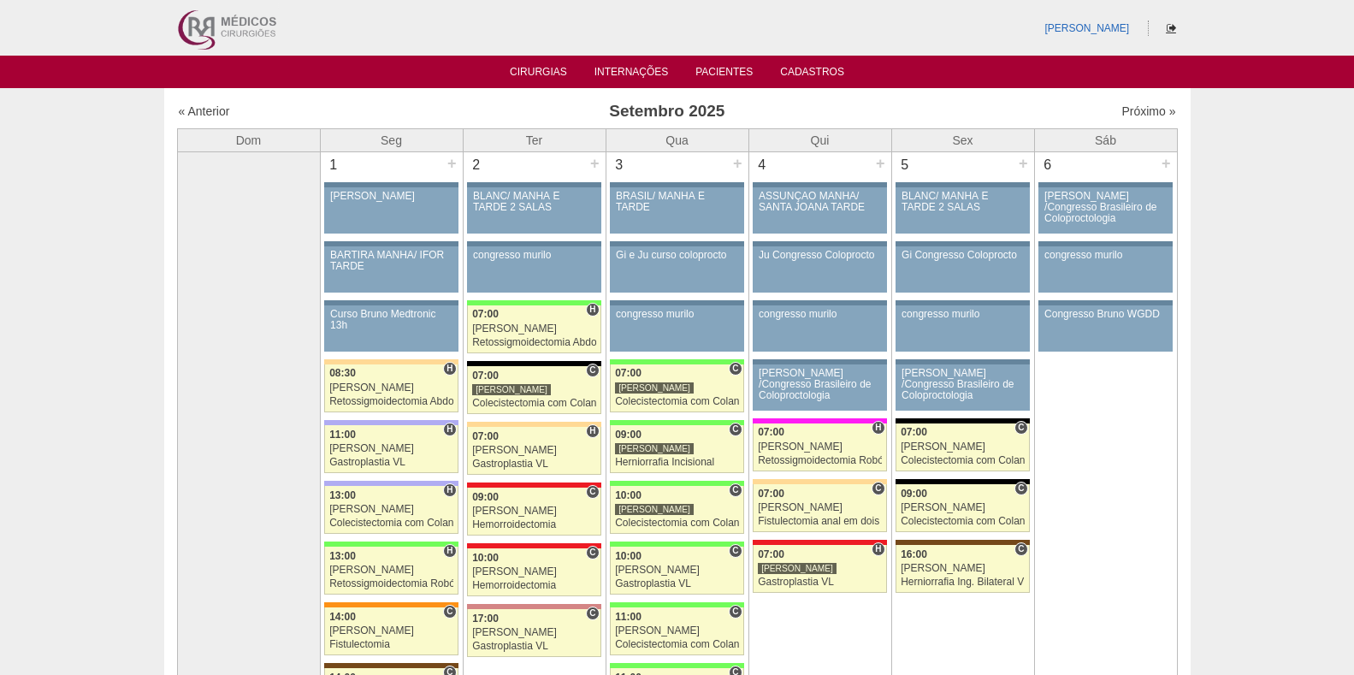
click at [1170, 24] on icon at bounding box center [1171, 28] width 9 height 10
